Goal: Information Seeking & Learning: Learn about a topic

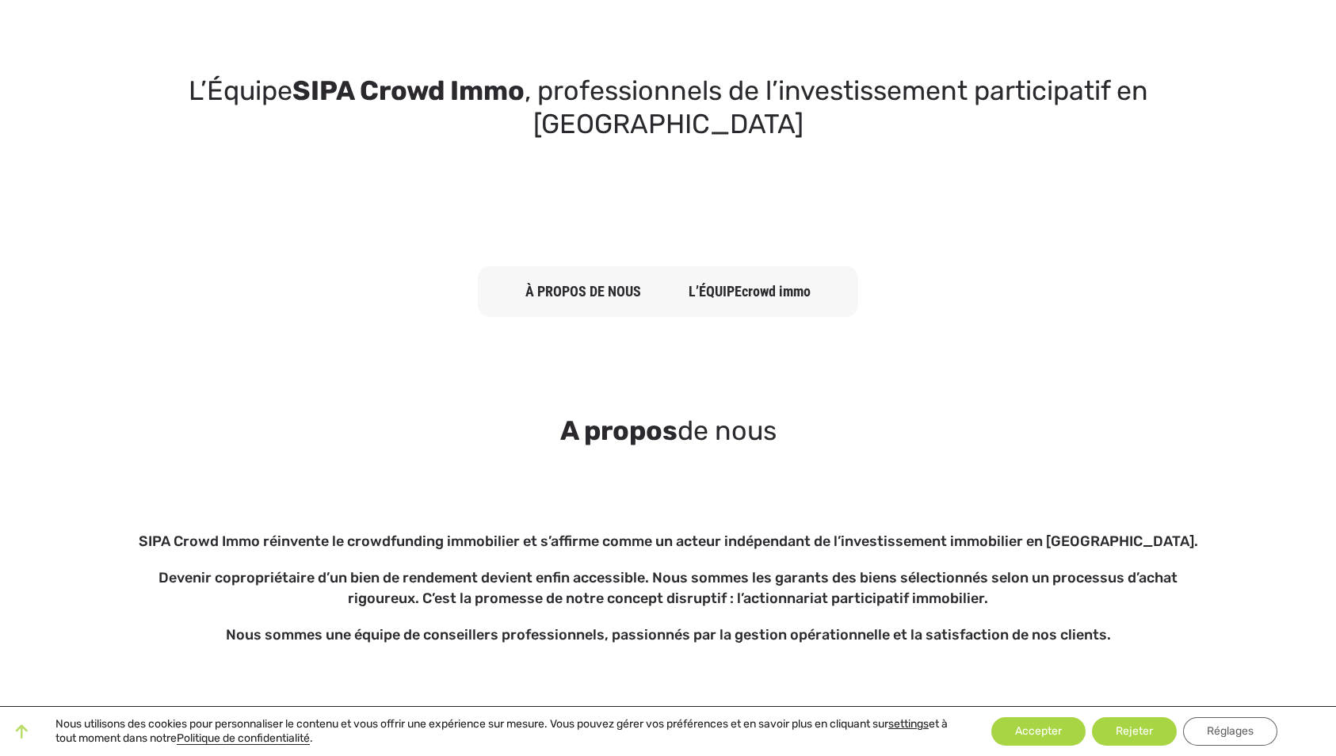
scroll to position [63, 0]
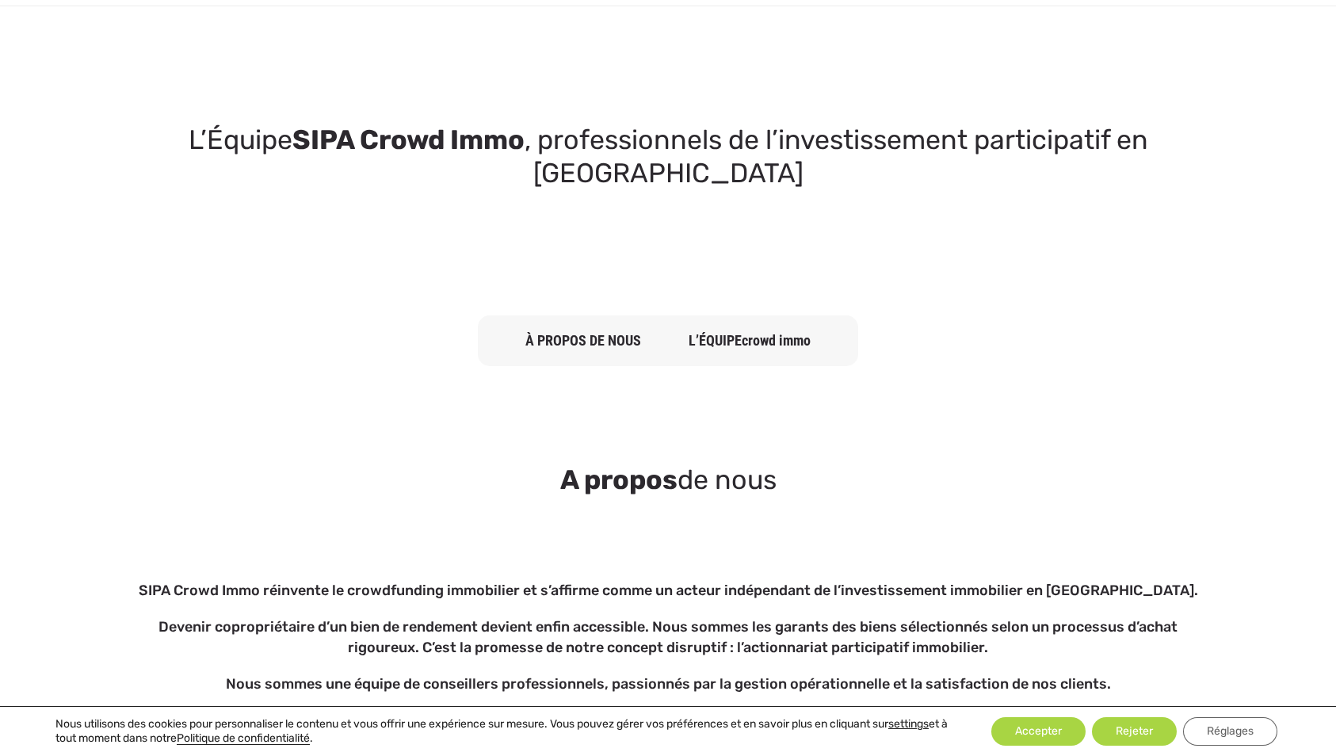
click at [424, 63] on section "L’Équipe SIPA Crowd Immo , professionnels de l’investissement participatif en S…" at bounding box center [668, 157] width 1336 height 254
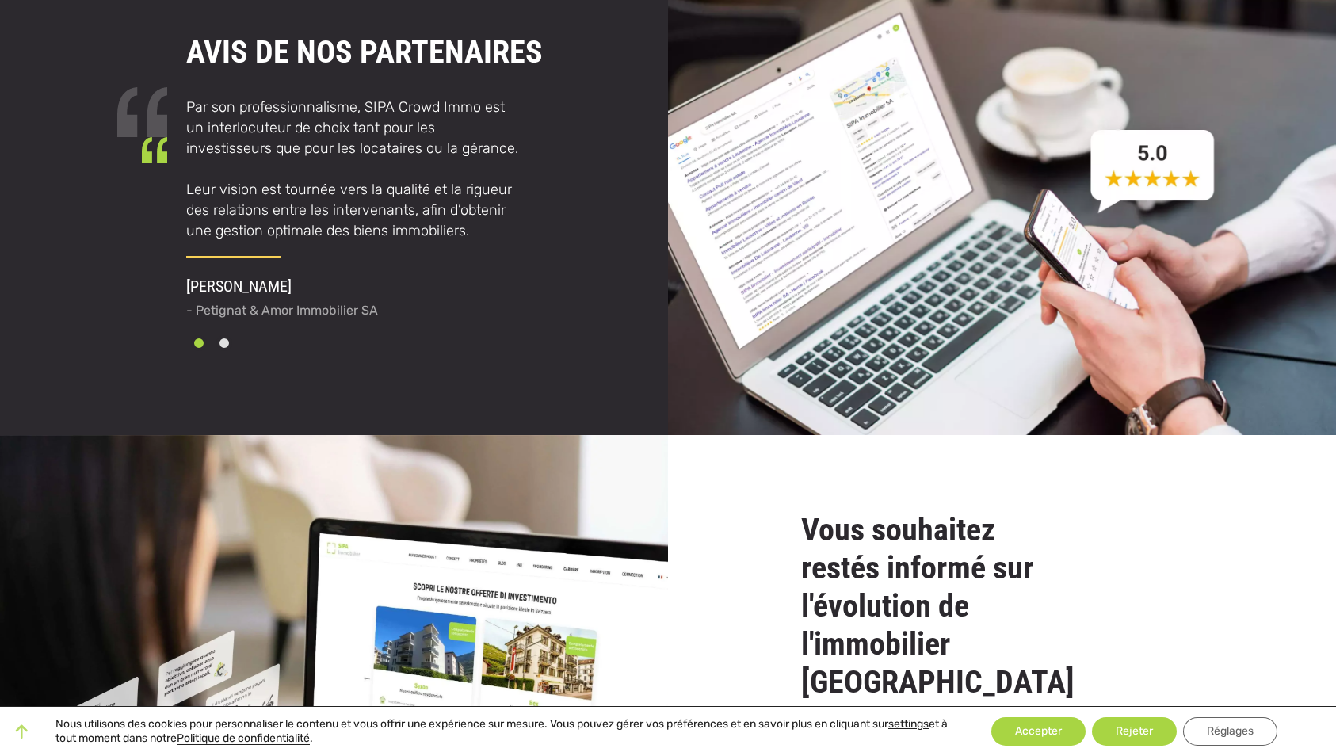
scroll to position [3043, 0]
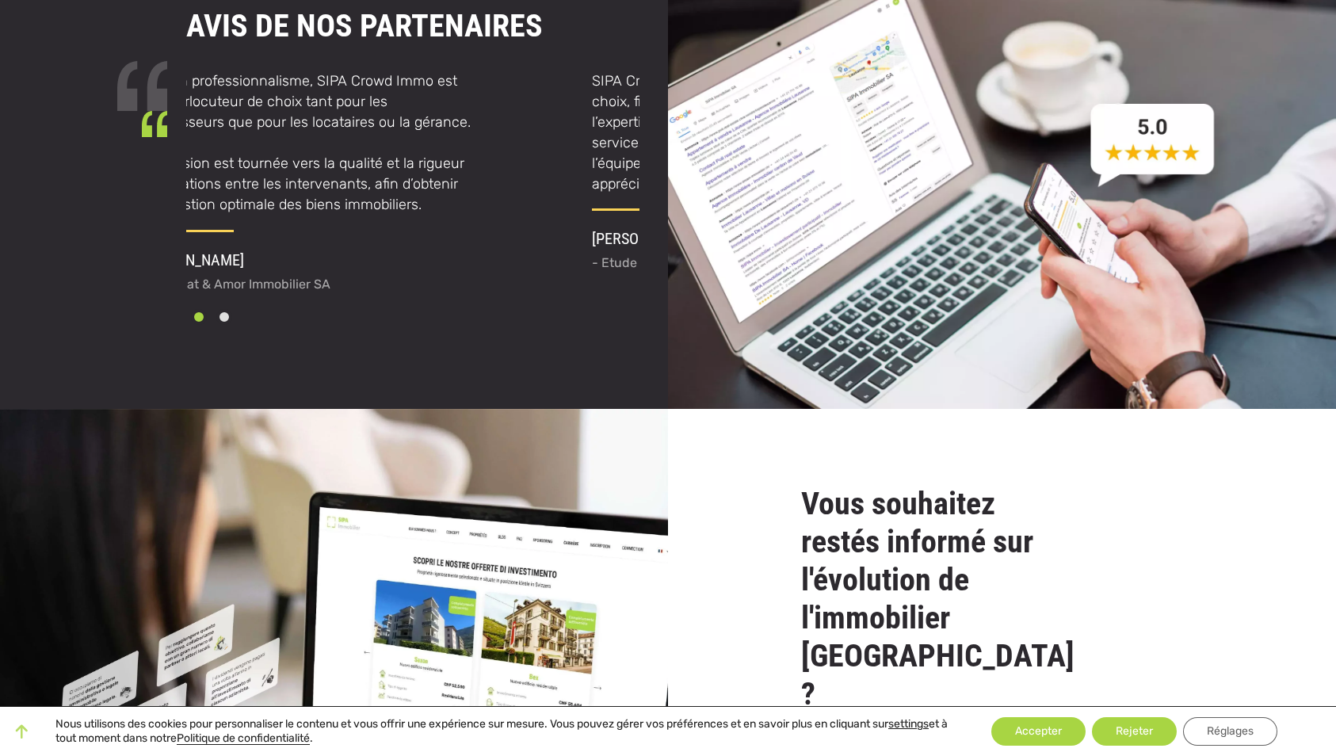
drag, startPoint x: 468, startPoint y: 183, endPoint x: 476, endPoint y: 145, distance: 38.8
click at [472, 144] on p "Par son professionnalisme, SIPA Crowd Immo est un interlocuteur de choix tant p…" at bounding box center [306, 143] width 334 height 145
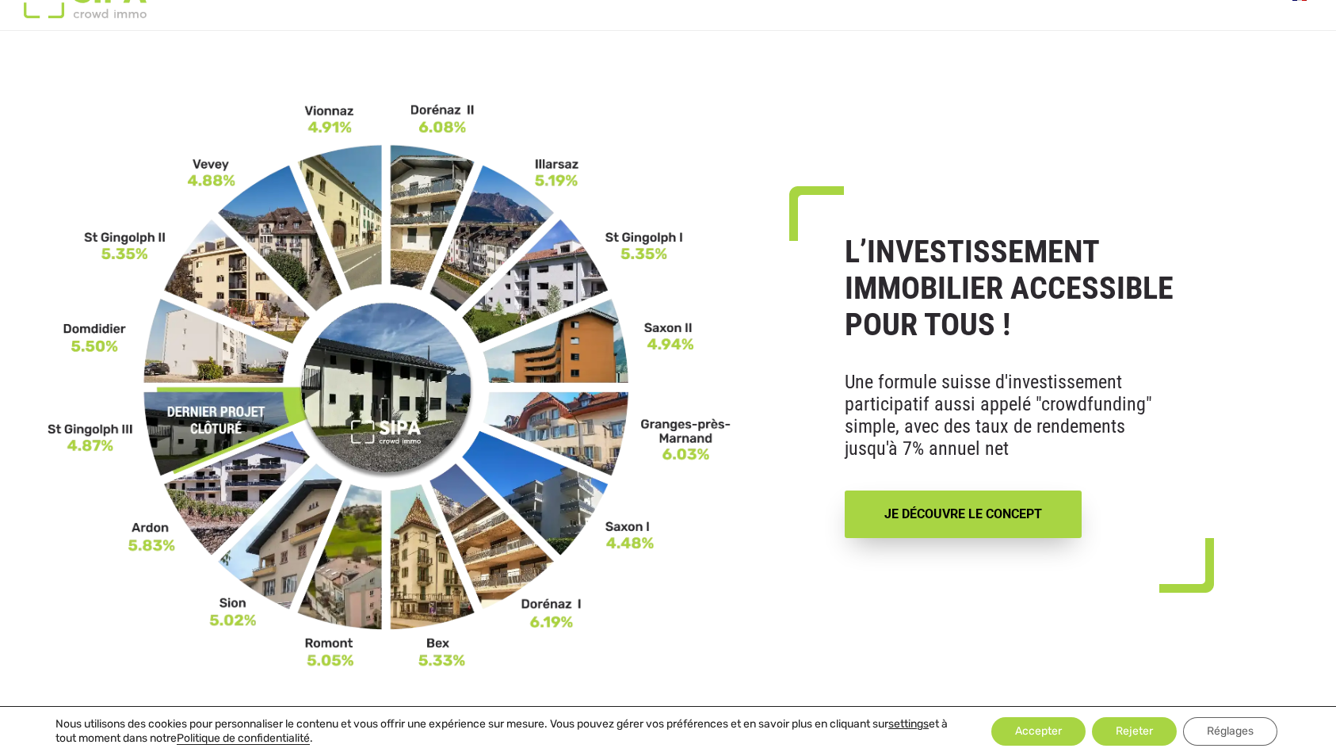
scroll to position [0, 0]
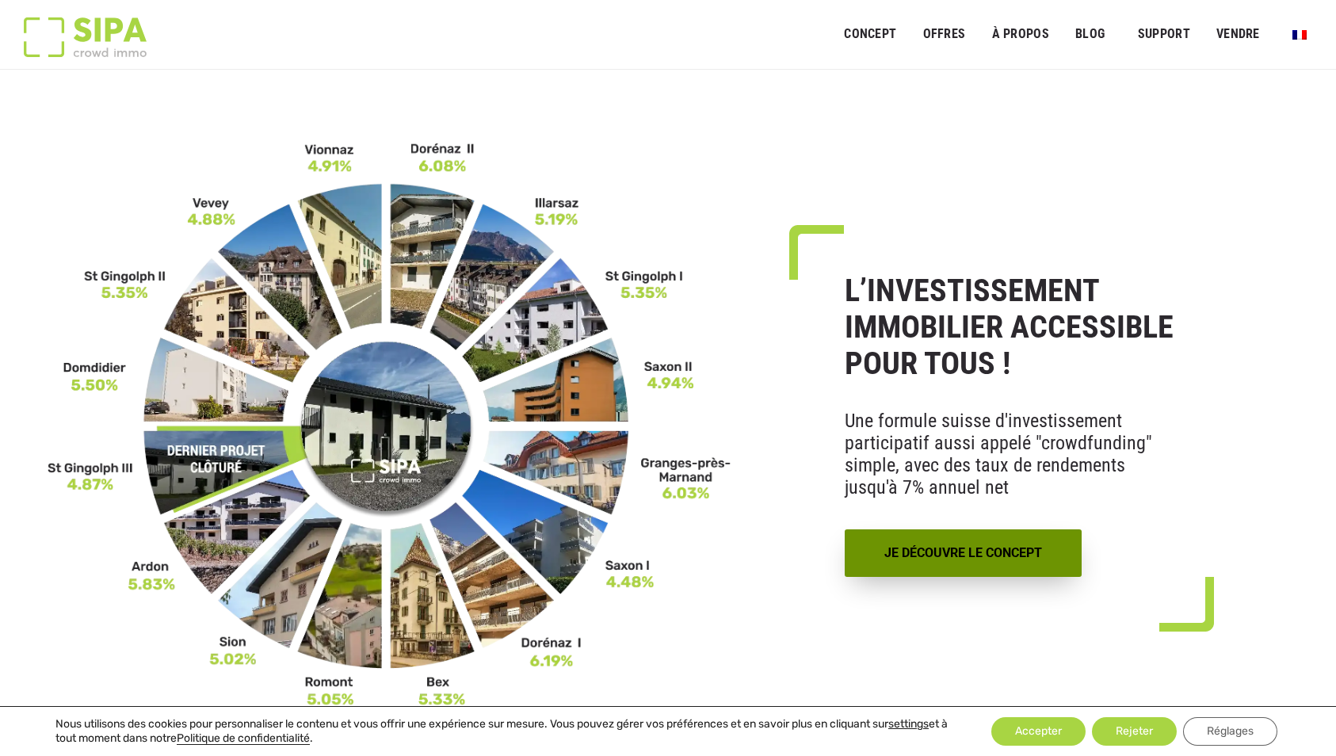
click at [918, 547] on link "JE DÉCOUVRE LE CONCEPT" at bounding box center [963, 553] width 237 height 48
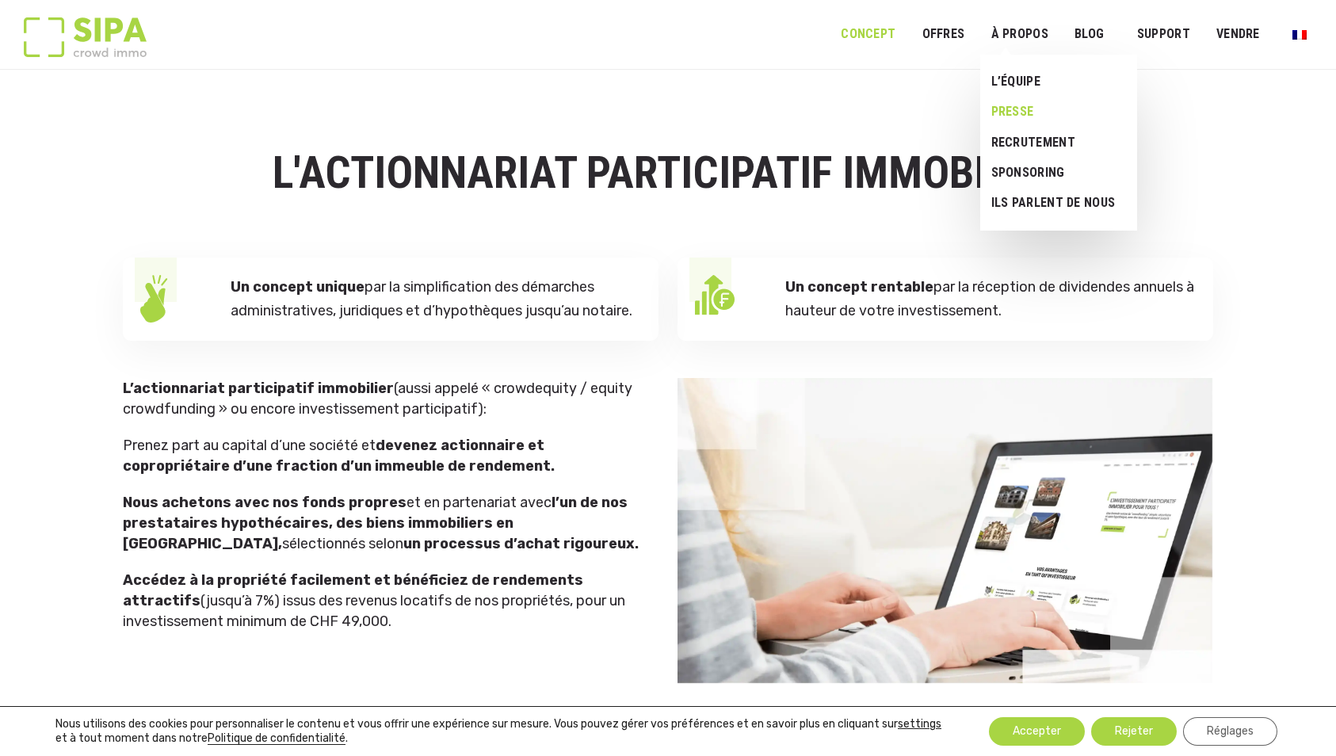
click at [1017, 113] on link "Presse" at bounding box center [1052, 112] width 145 height 30
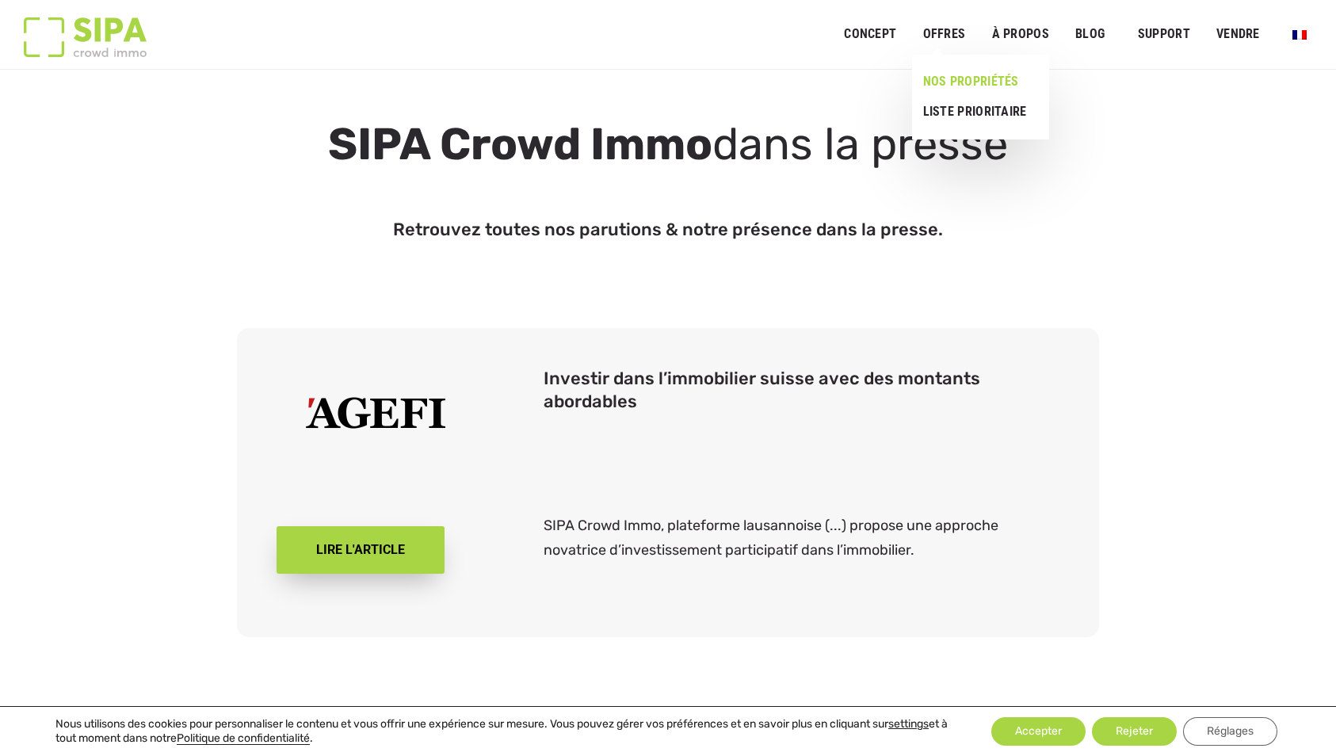
click at [954, 85] on link "NOS PROPRIÉTÉS" at bounding box center [974, 82] width 124 height 30
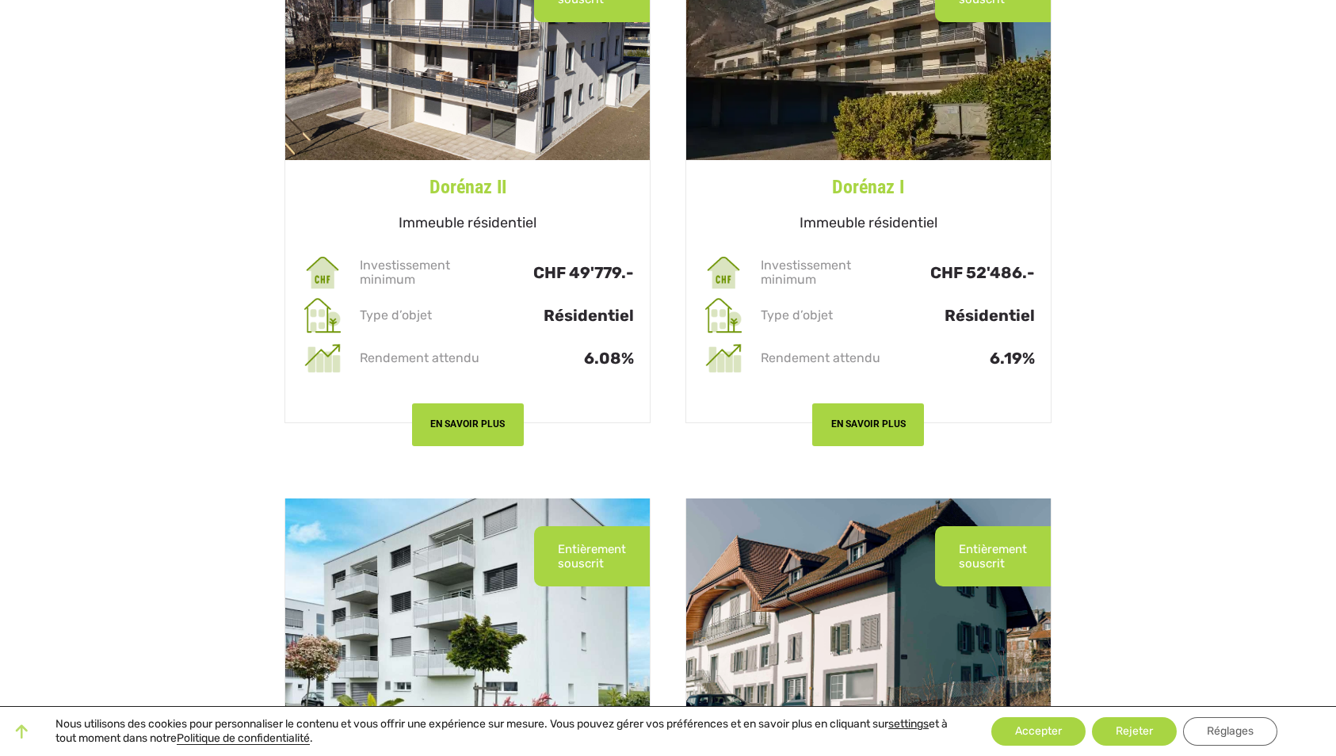
scroll to position [3925, 0]
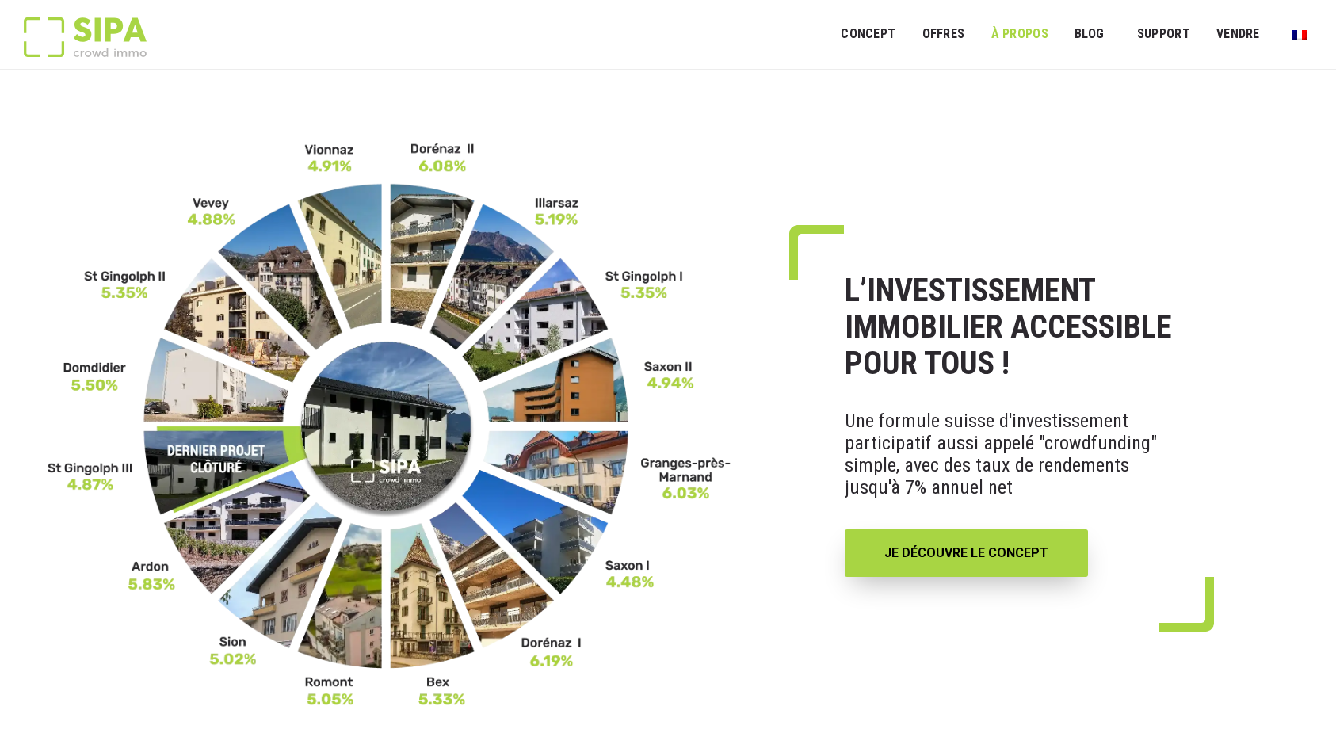
click at [1041, 36] on link "À PROPOS" at bounding box center [1019, 35] width 78 height 36
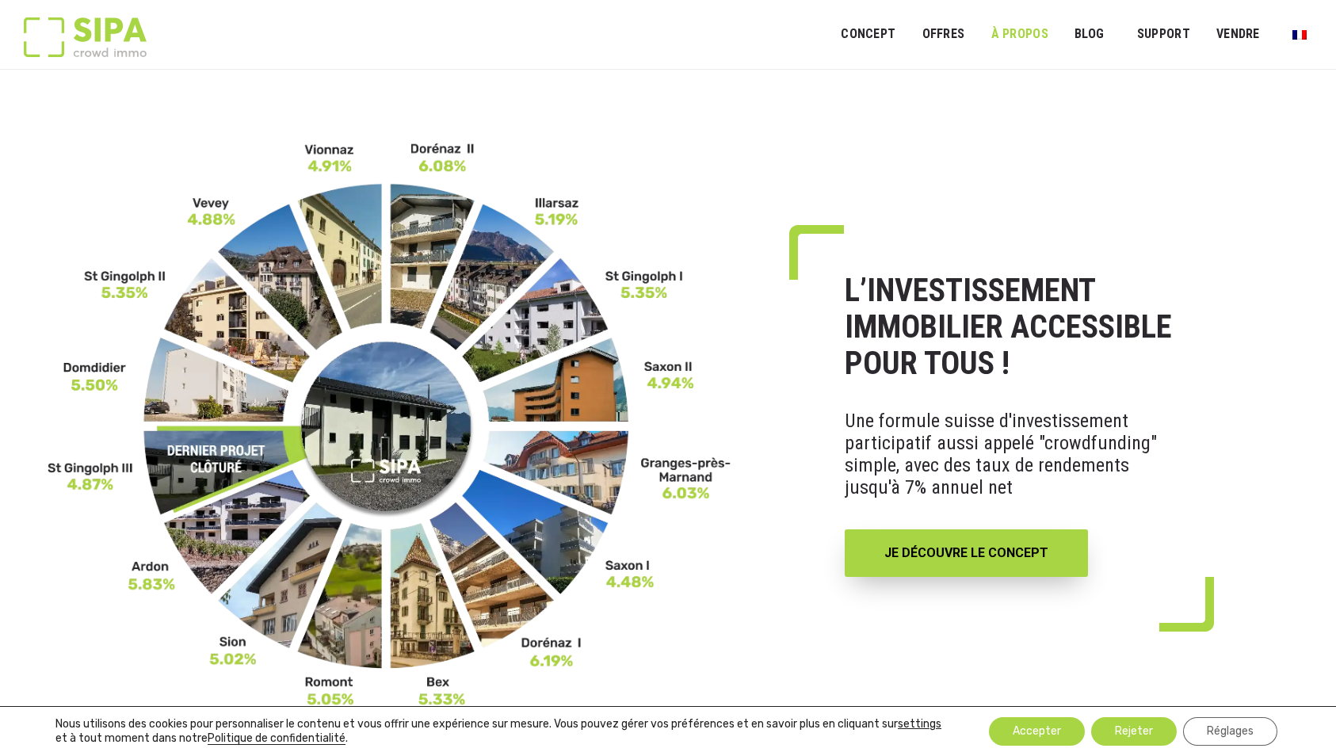
click at [1034, 34] on link "À PROPOS" at bounding box center [1019, 35] width 78 height 36
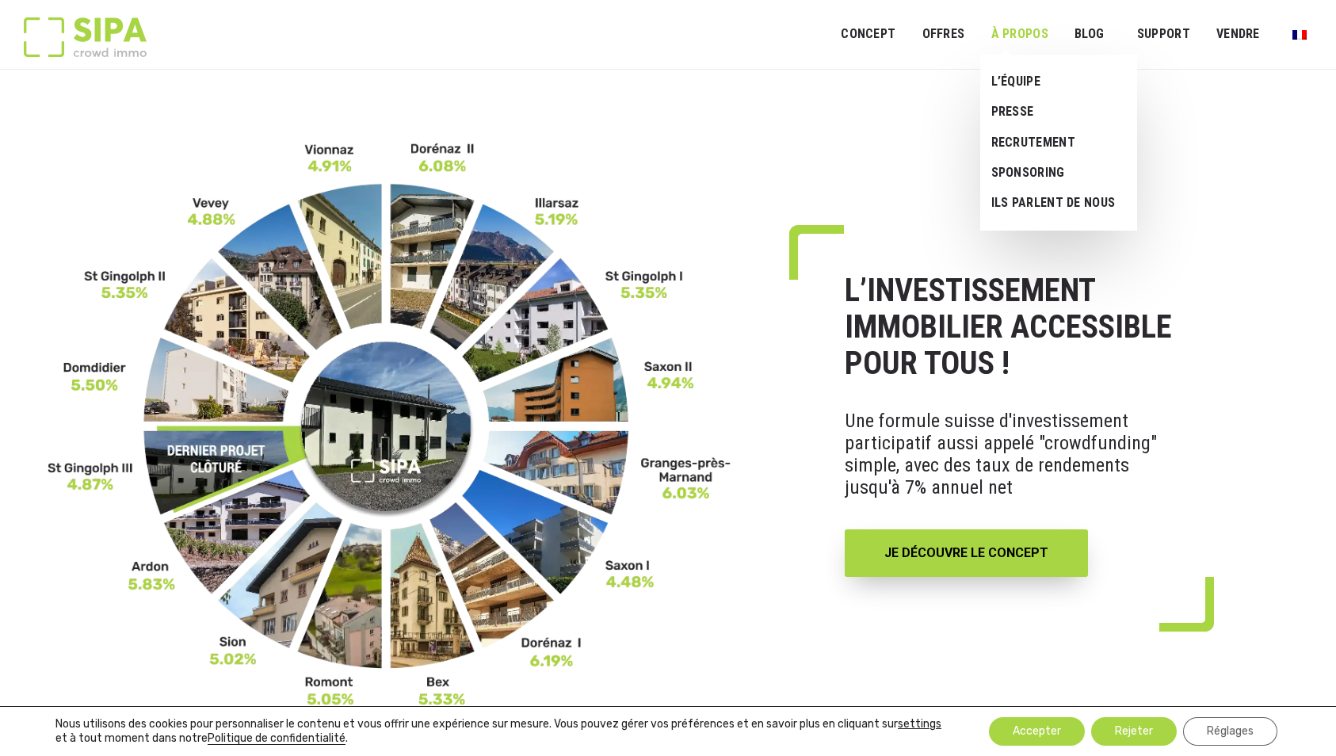
click at [1032, 22] on link "À PROPOS" at bounding box center [1019, 35] width 78 height 36
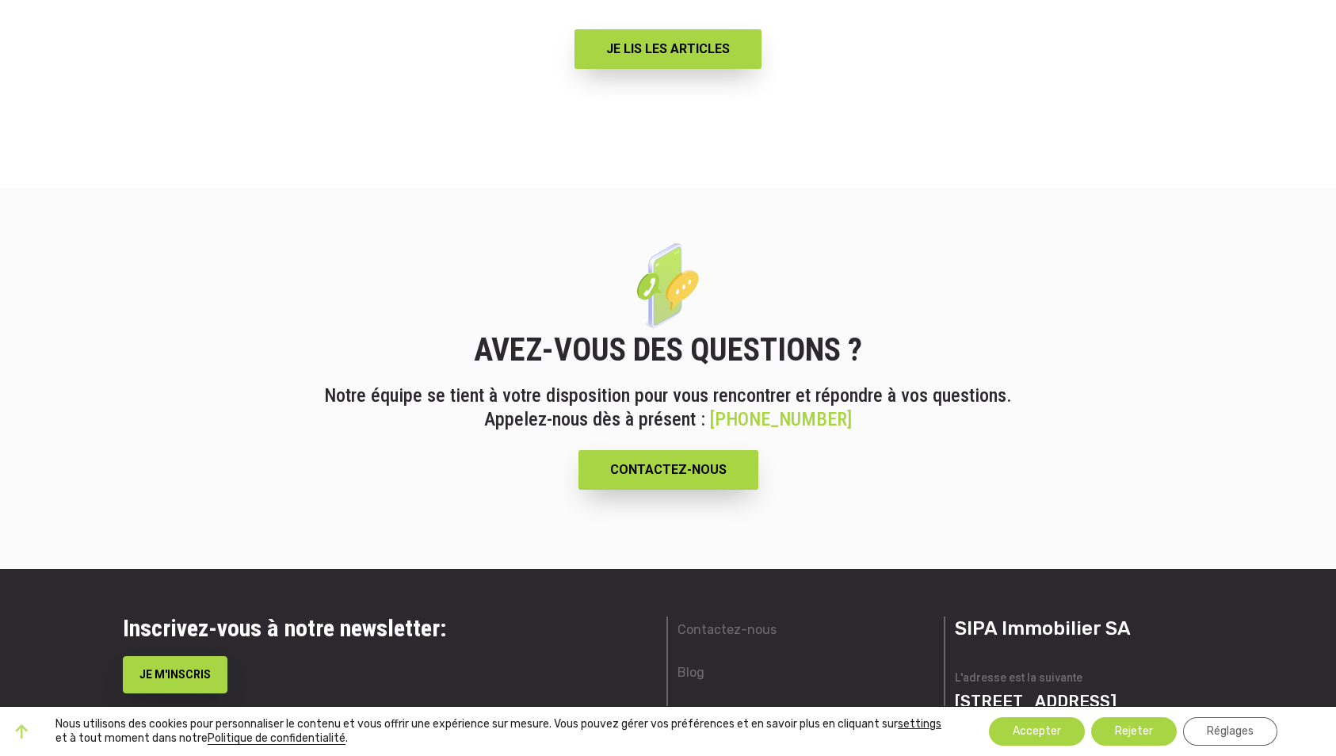
scroll to position [5794, 0]
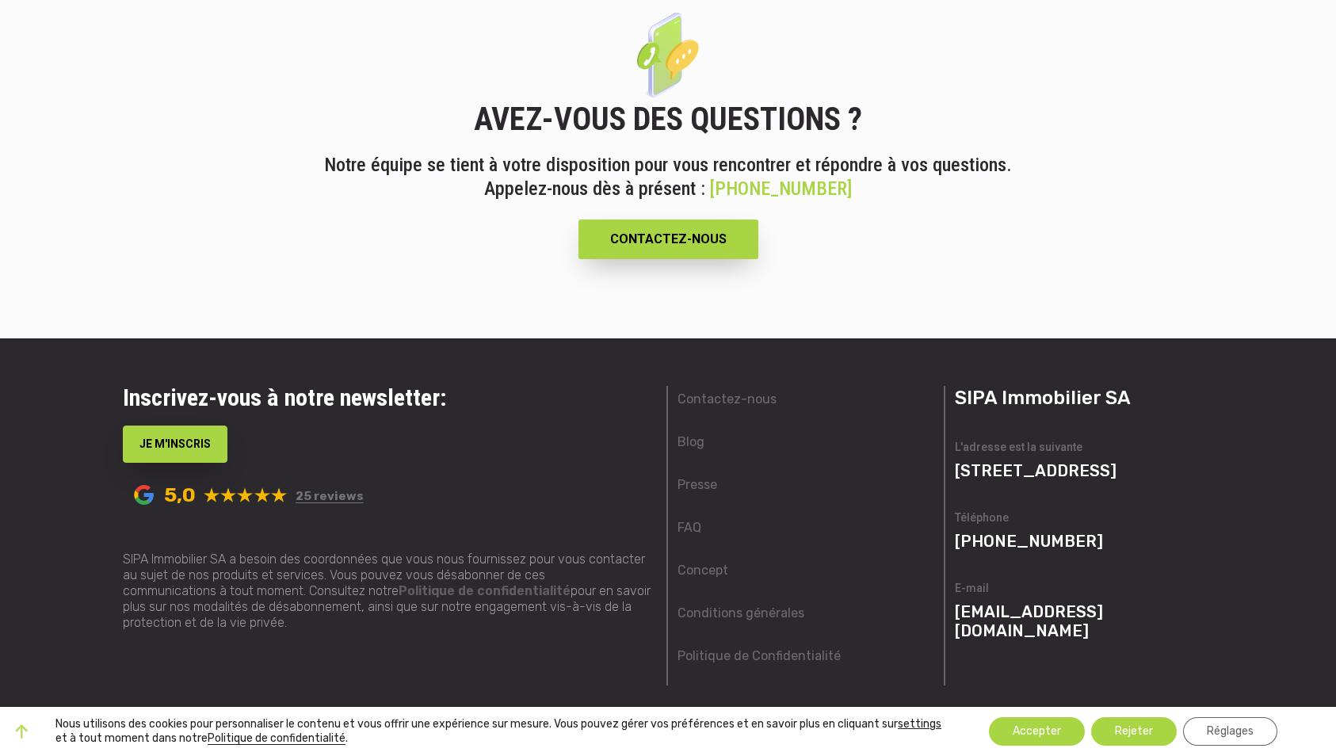
click at [719, 386] on li "Contactez-nous" at bounding box center [805, 407] width 257 height 43
click at [719, 390] on link "Contactez-nous" at bounding box center [726, 399] width 99 height 19
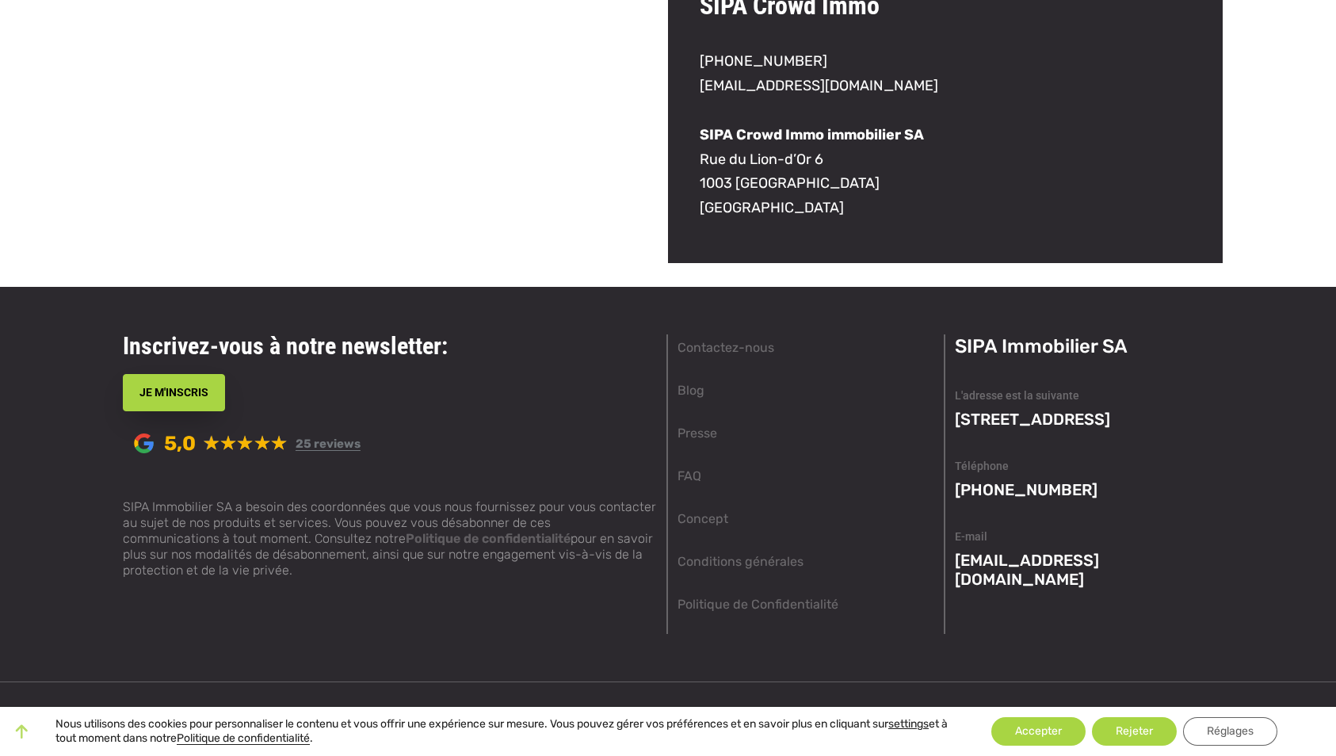
scroll to position [1297, 0]
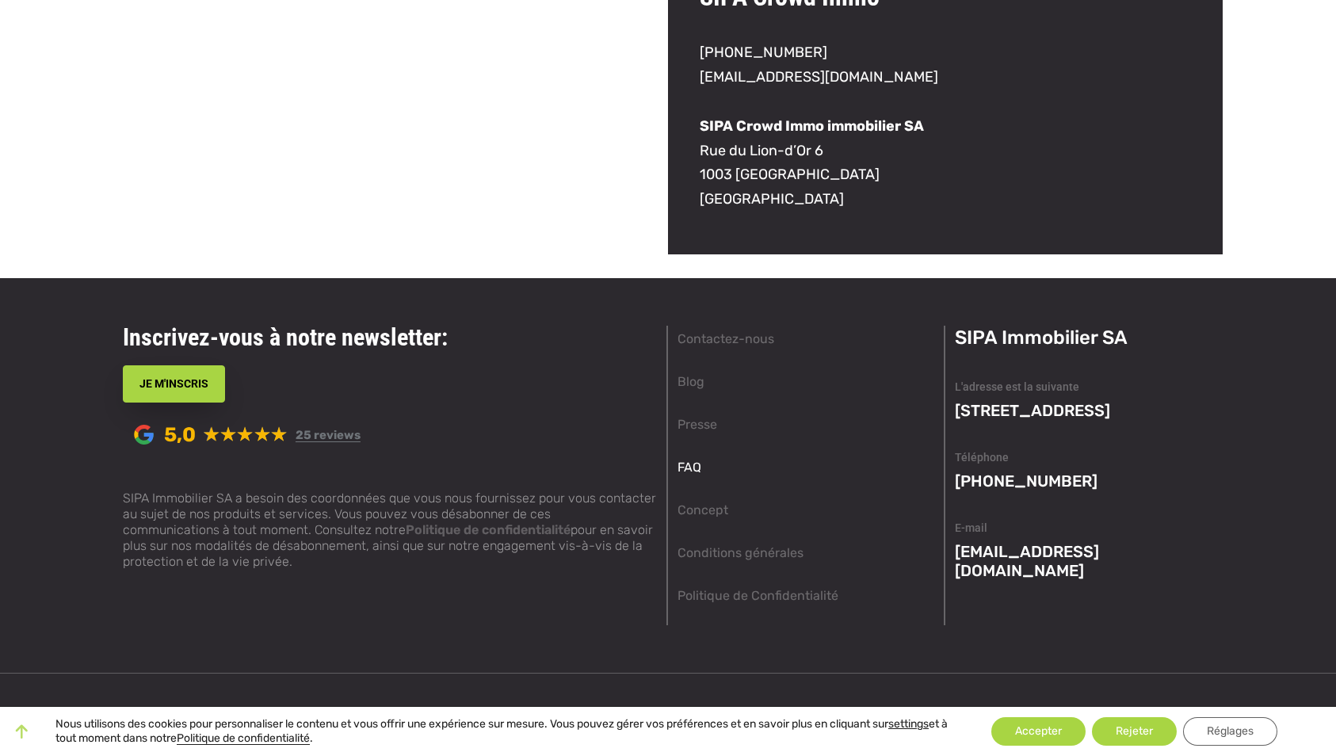
click at [693, 464] on link "FAQ" at bounding box center [689, 467] width 24 height 19
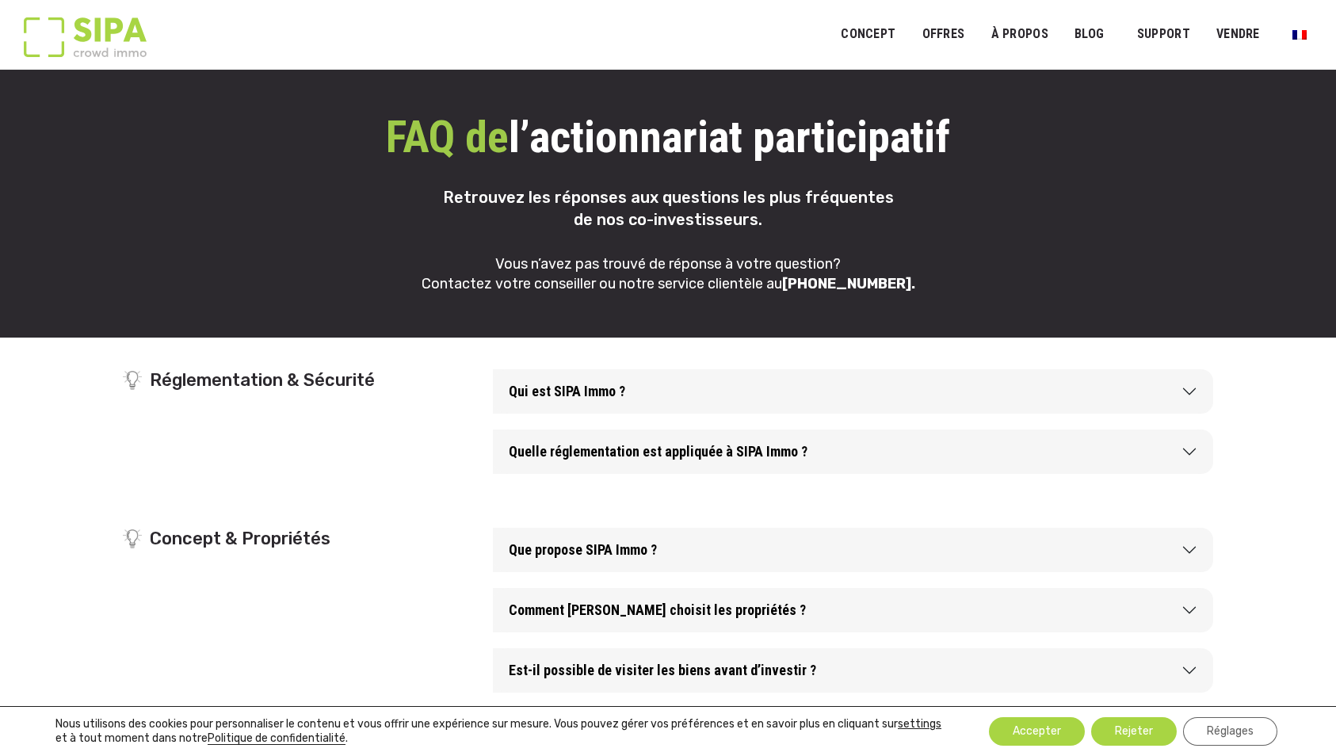
click at [105, 28] on img at bounding box center [85, 37] width 123 height 40
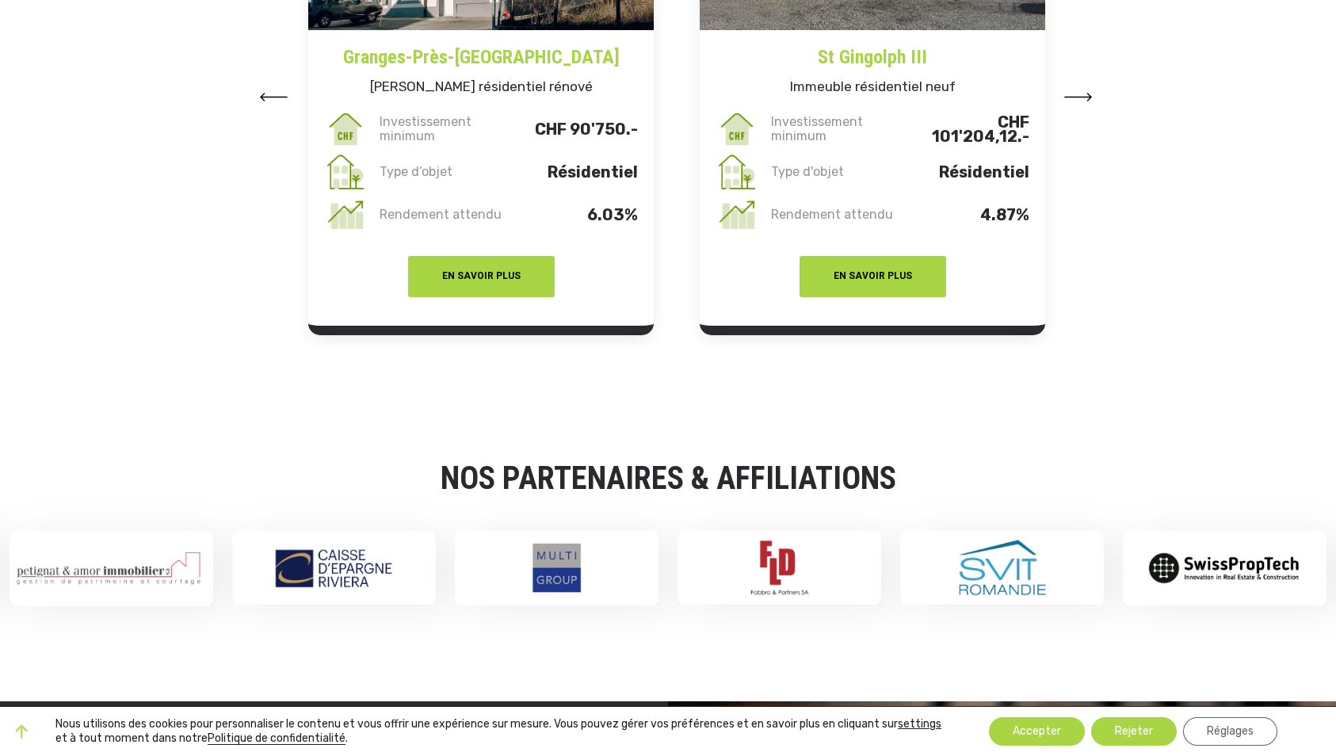
scroll to position [2288, 0]
